Goal: Information Seeking & Learning: Find specific fact

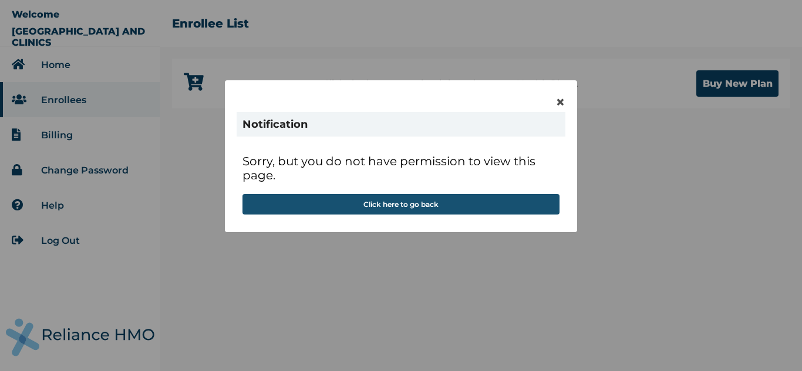
click at [397, 204] on button "Click here to go back" at bounding box center [400, 204] width 317 height 21
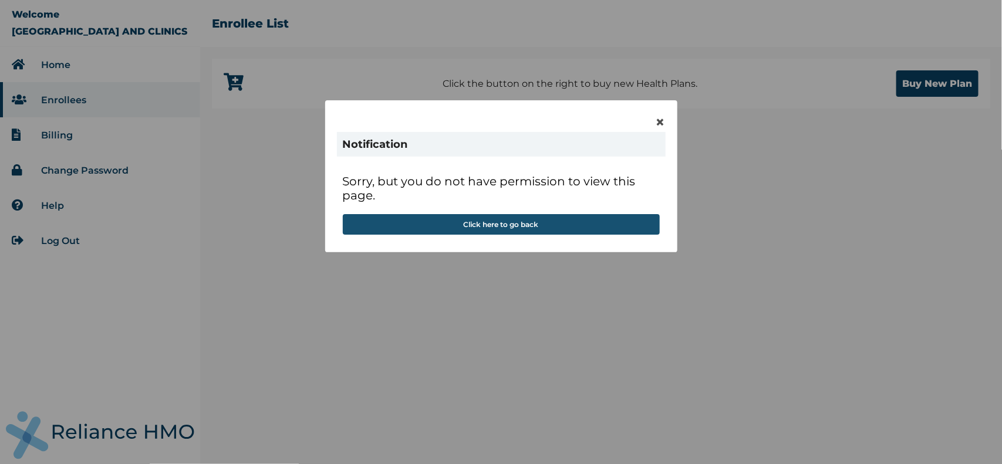
click at [479, 224] on button "Click here to go back" at bounding box center [501, 224] width 317 height 21
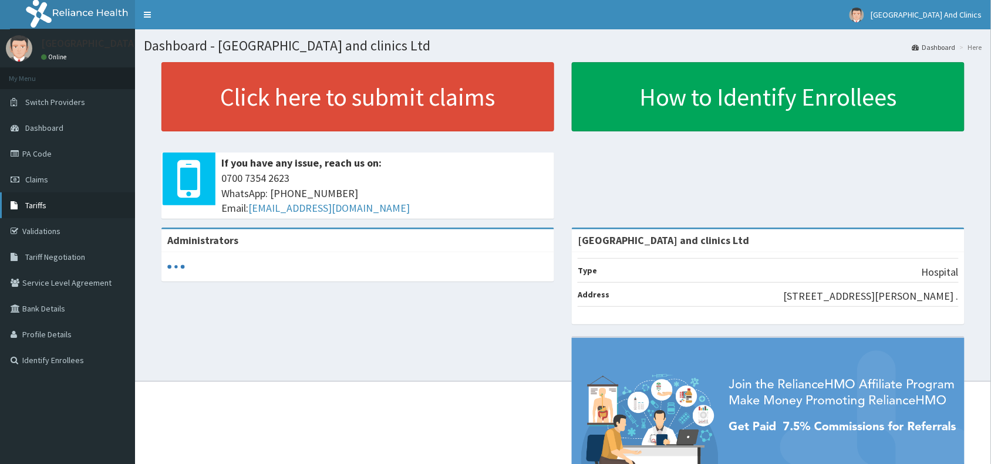
click at [43, 207] on span "Tariffs" at bounding box center [35, 205] width 21 height 11
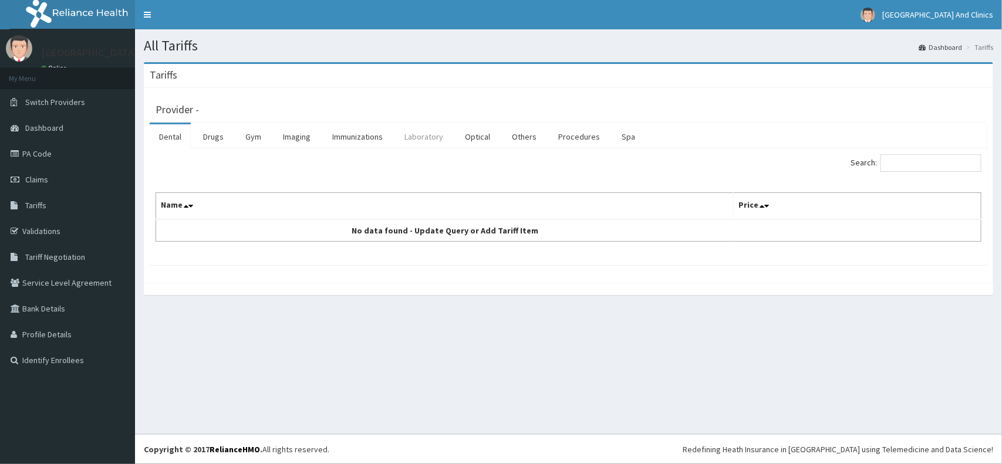
click at [428, 136] on link "Laboratory" at bounding box center [424, 136] width 58 height 25
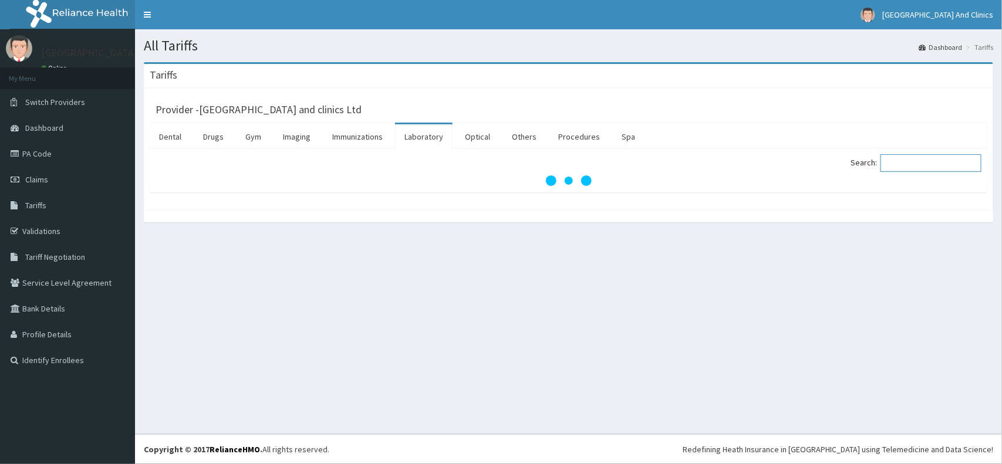
click at [948, 159] on input "Search:" at bounding box center [930, 163] width 101 height 18
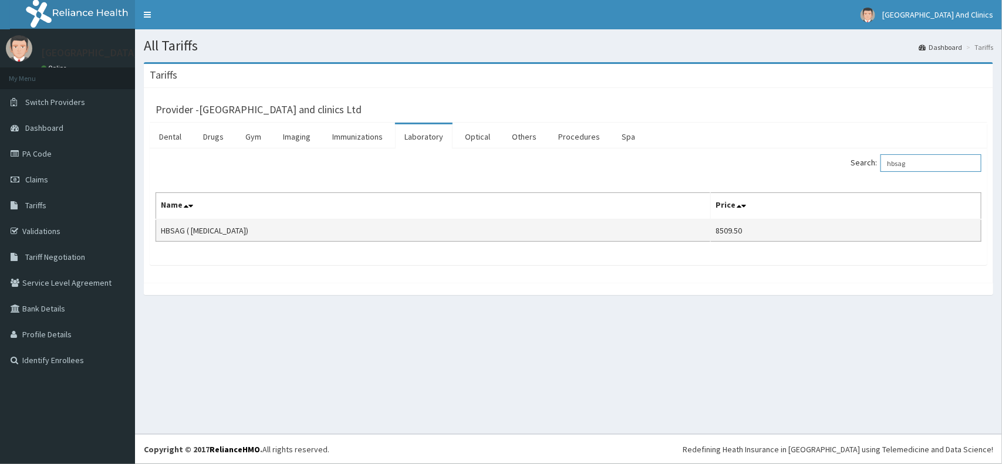
type input "hbsag"
drag, startPoint x: 160, startPoint y: 226, endPoint x: 768, endPoint y: 235, distance: 607.5
click at [768, 235] on tr "HBSAG ( HEPATITIS B) 8509.50" at bounding box center [568, 230] width 825 height 22
copy tr "HBSAG ( HEPATITIS B) 8509.50"
